Goal: Information Seeking & Learning: Learn about a topic

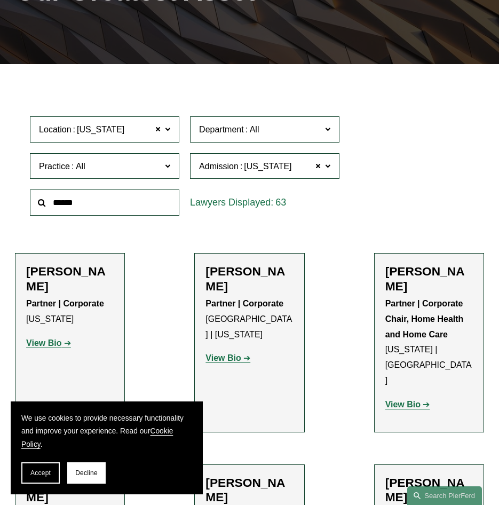
scroll to position [213, 0]
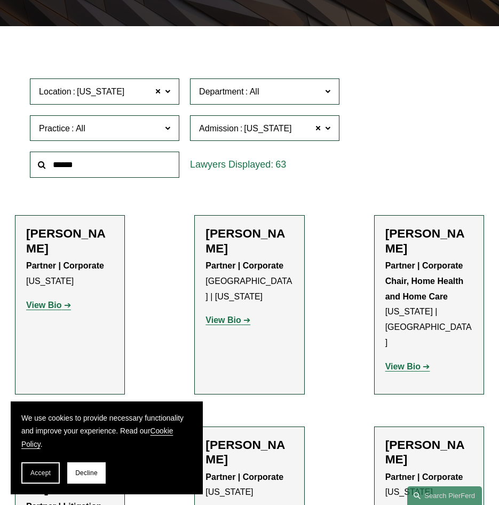
click at [157, 94] on span at bounding box center [158, 92] width 6 height 14
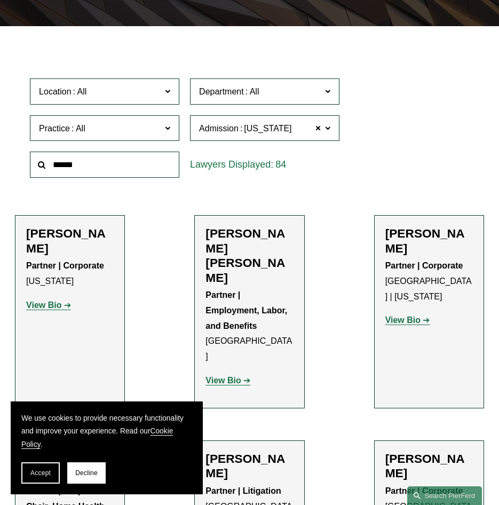
click at [91, 163] on input "text" at bounding box center [104, 165] width 149 height 26
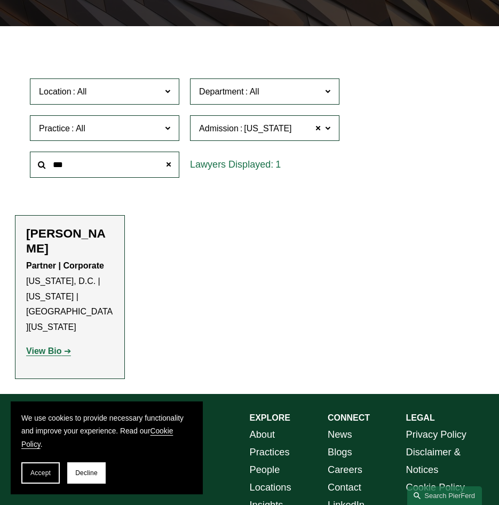
type input "***"
click at [45, 346] on strong "View Bio" at bounding box center [43, 350] width 35 height 9
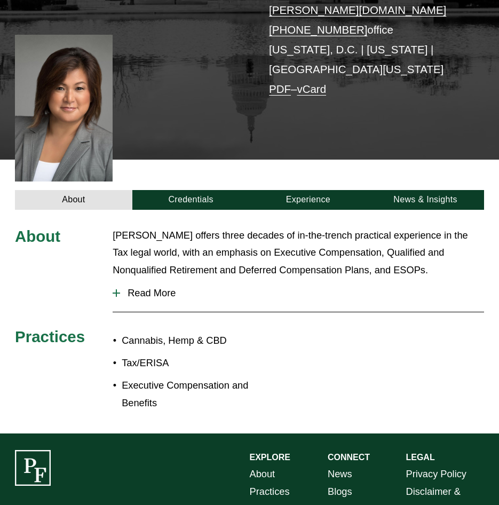
scroll to position [213, 0]
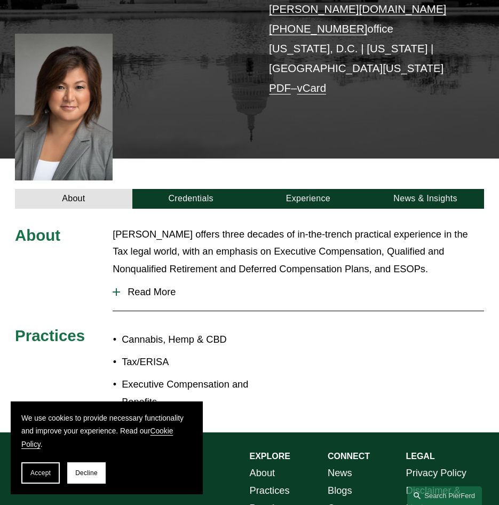
click at [143, 286] on span "Read More" at bounding box center [302, 292] width 364 height 12
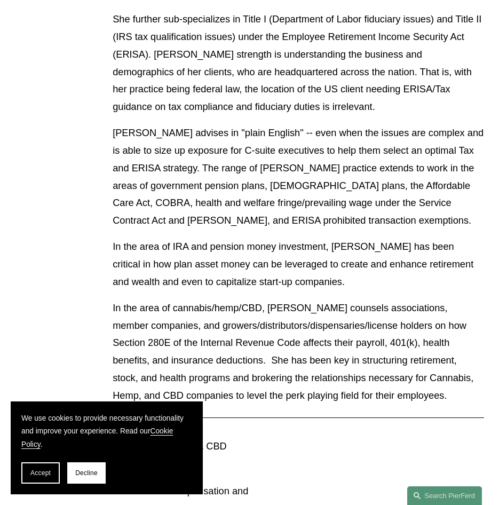
scroll to position [534, 0]
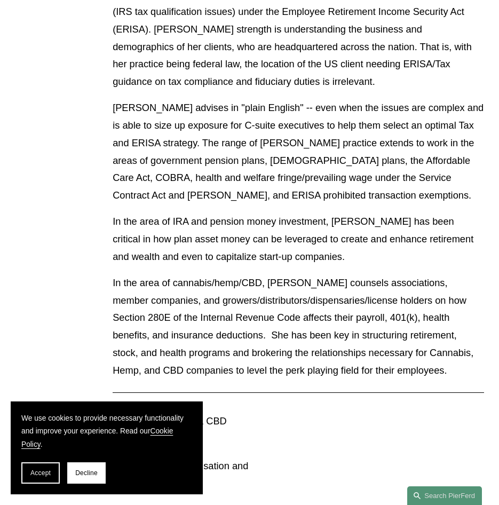
click at [21, 471] on section "We use cookies to provide necessary functionality and improve your experience. …" at bounding box center [107, 447] width 192 height 93
drag, startPoint x: 40, startPoint y: 469, endPoint x: 168, endPoint y: 442, distance: 130.2
click at [41, 469] on button "Accept" at bounding box center [40, 472] width 38 height 21
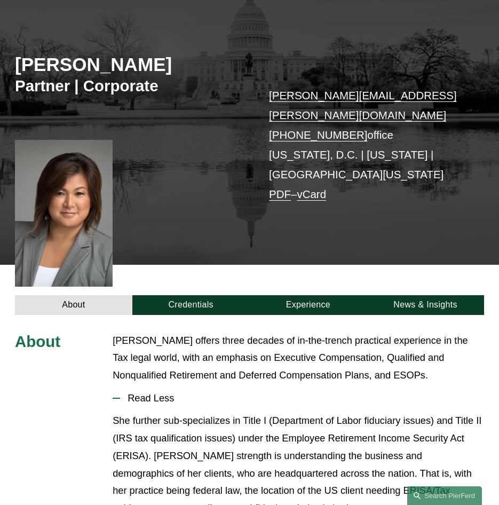
scroll to position [107, 0]
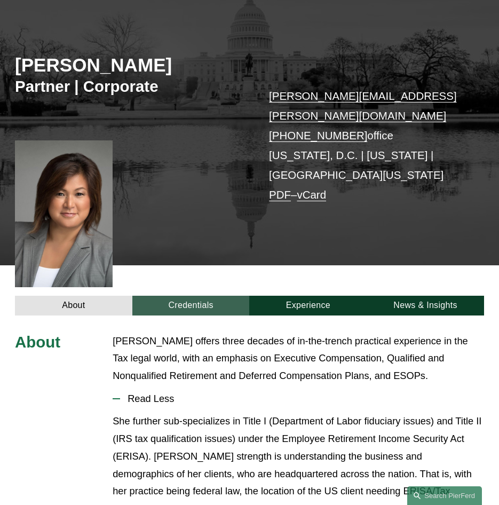
click at [208, 296] on link "Credentials" at bounding box center [190, 306] width 117 height 20
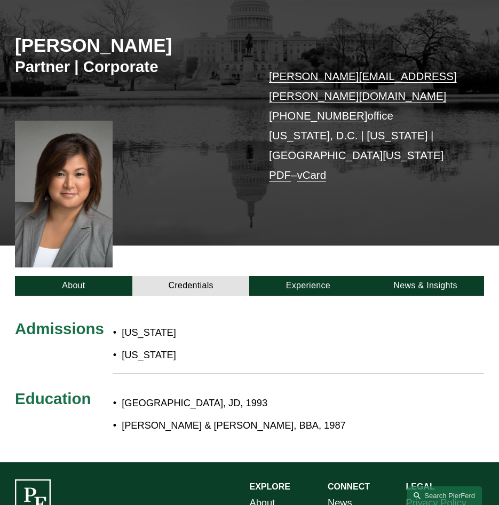
scroll to position [160, 0]
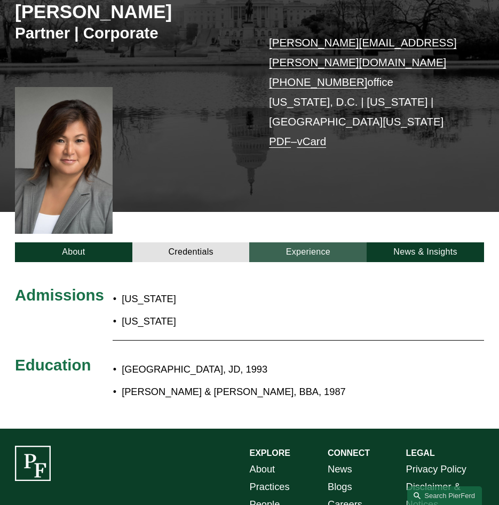
click at [286, 242] on link "Experience" at bounding box center [307, 252] width 117 height 20
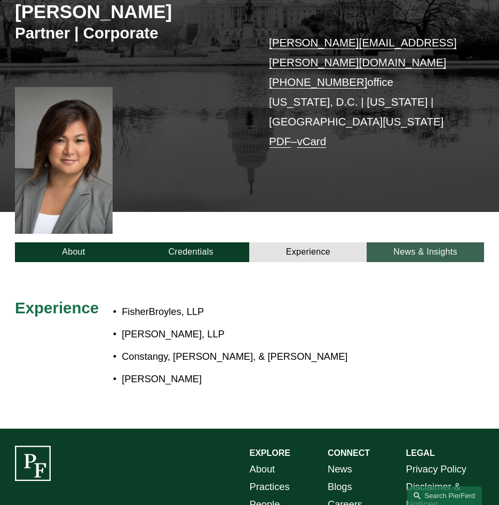
click at [413, 242] on link "News & Insights" at bounding box center [425, 252] width 117 height 20
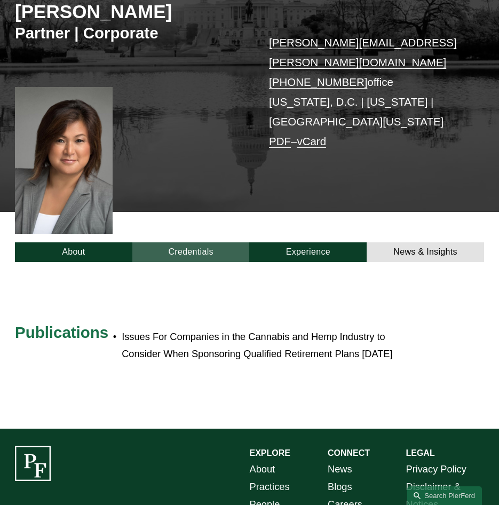
click at [176, 245] on link "Credentials" at bounding box center [190, 252] width 117 height 20
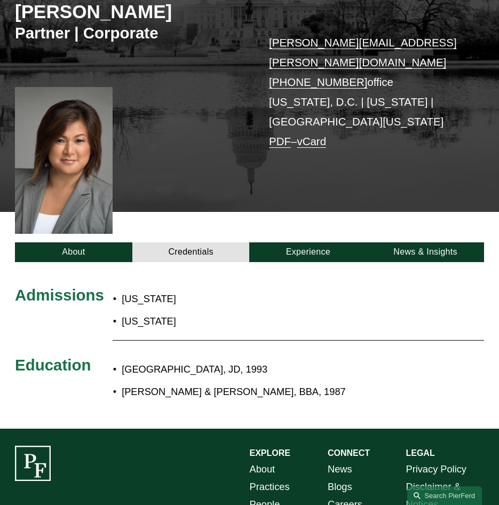
click at [118, 262] on div at bounding box center [249, 345] width 499 height 167
click at [120, 242] on link "About" at bounding box center [73, 252] width 117 height 20
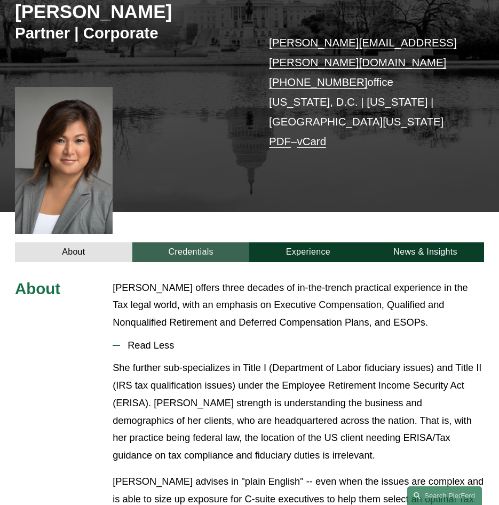
click at [173, 242] on link "Credentials" at bounding box center [190, 252] width 117 height 20
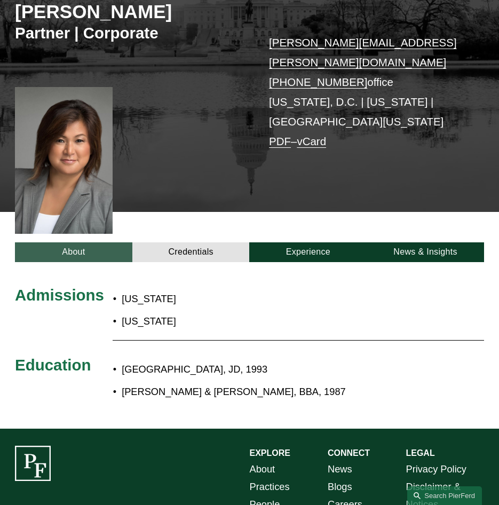
click at [97, 242] on link "About" at bounding box center [73, 252] width 117 height 20
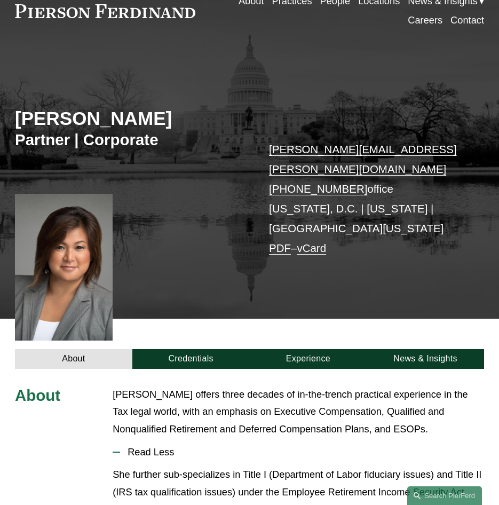
scroll to position [0, 0]
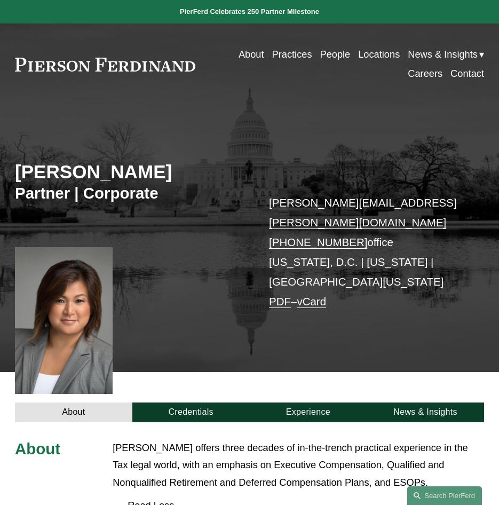
click at [332, 53] on link "People" at bounding box center [335, 54] width 30 height 19
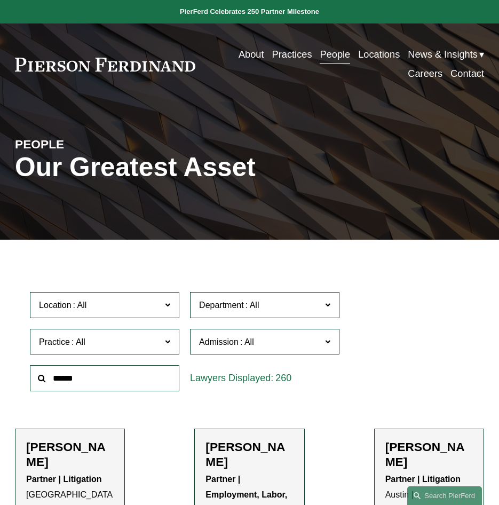
click at [298, 8] on link at bounding box center [249, 11] width 499 height 23
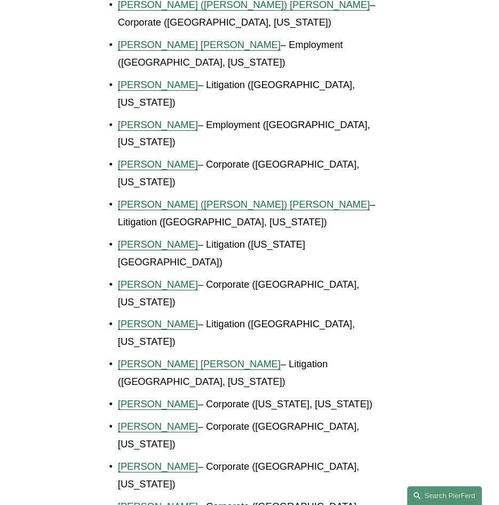
scroll to position [1014, 0]
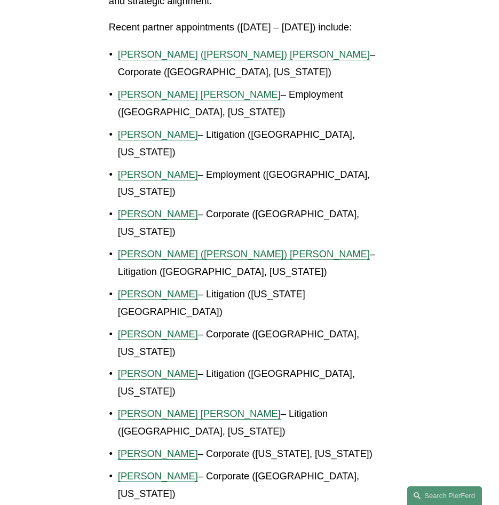
click at [150, 288] on span "[PERSON_NAME]" at bounding box center [158, 293] width 80 height 11
click at [165, 448] on span "[PERSON_NAME]" at bounding box center [158, 453] width 80 height 11
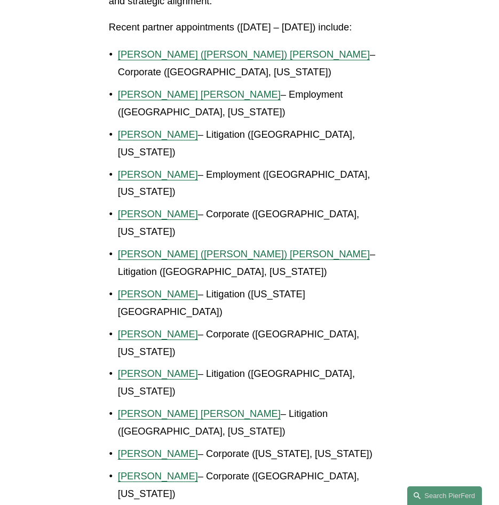
scroll to position [961, 0]
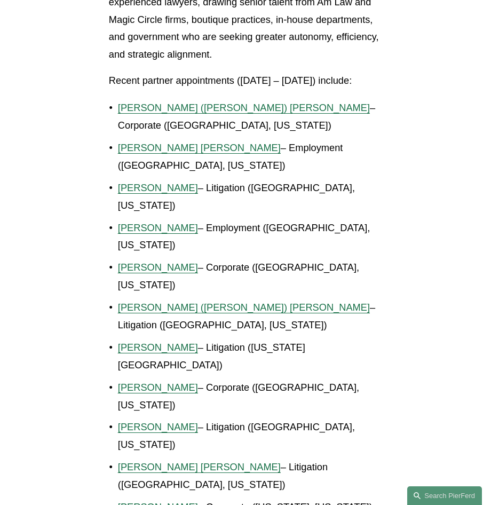
click at [149, 182] on span "[PERSON_NAME]" at bounding box center [158, 187] width 80 height 11
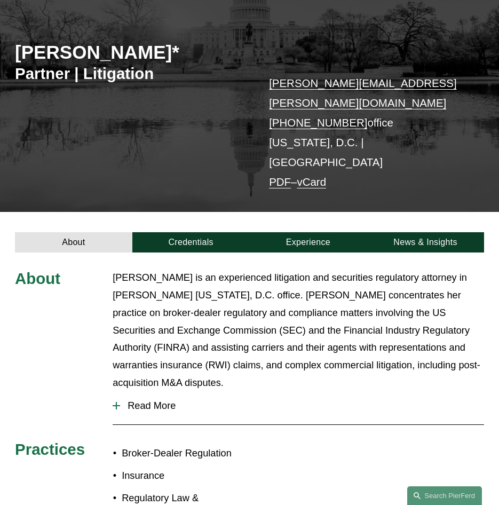
scroll to position [160, 0]
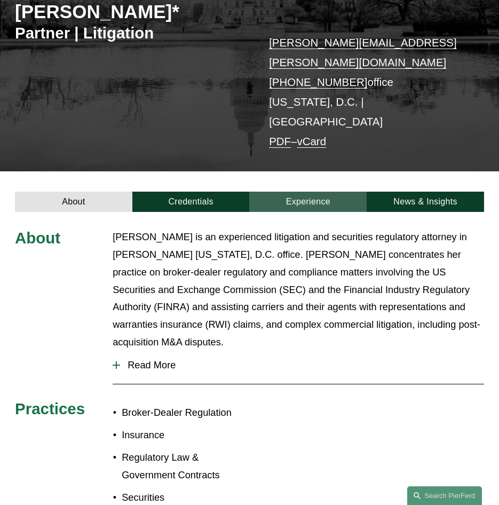
click at [278, 192] on link "Experience" at bounding box center [307, 202] width 117 height 20
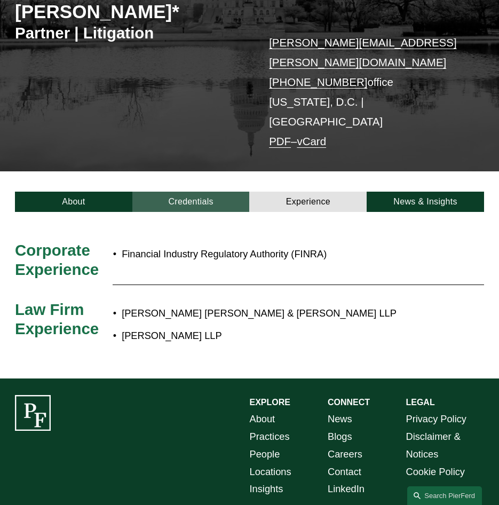
click at [219, 192] on link "Credentials" at bounding box center [190, 202] width 117 height 20
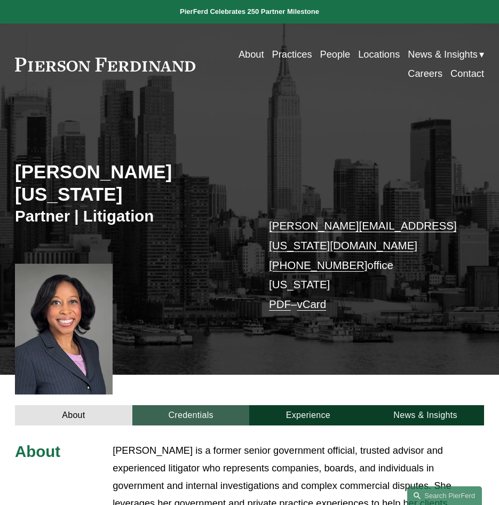
click at [242, 405] on link "Credentials" at bounding box center [190, 415] width 117 height 20
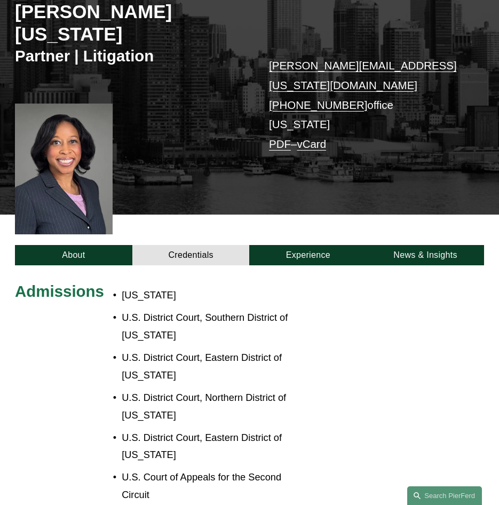
scroll to position [267, 0]
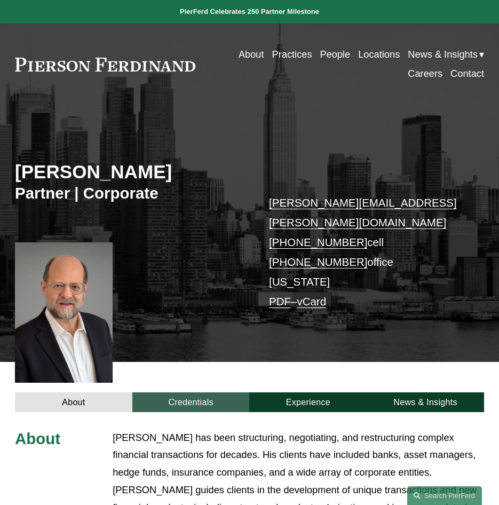
click at [209, 392] on link "Credentials" at bounding box center [190, 402] width 117 height 20
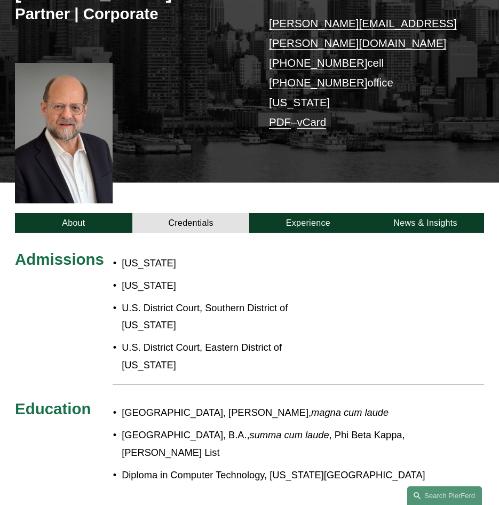
scroll to position [213, 0]
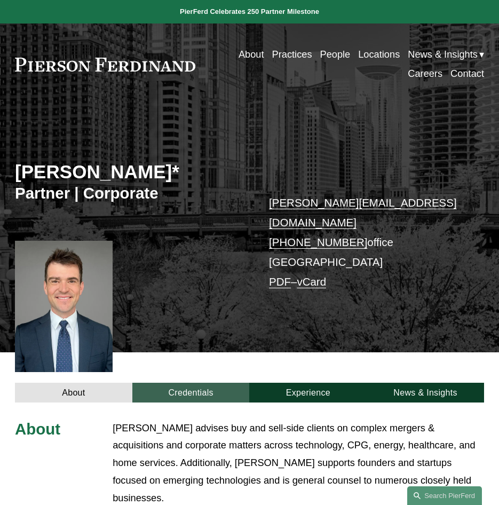
click at [204, 383] on link "Credentials" at bounding box center [190, 393] width 117 height 20
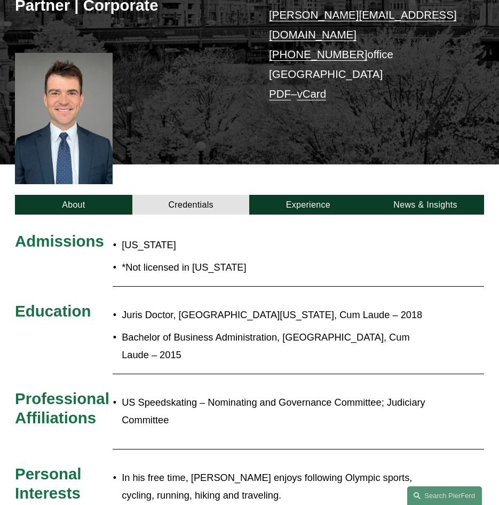
scroll to position [213, 0]
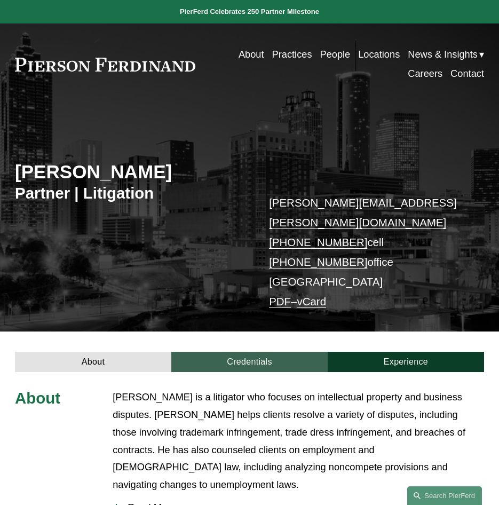
click at [219, 352] on link "Credentials" at bounding box center [249, 362] width 156 height 20
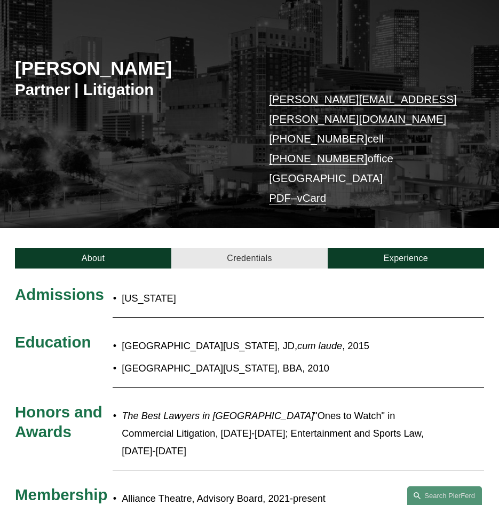
scroll to position [107, 0]
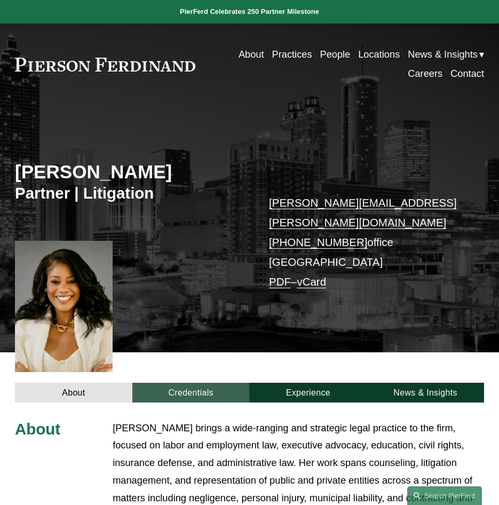
click at [199, 383] on link "Credentials" at bounding box center [190, 393] width 117 height 20
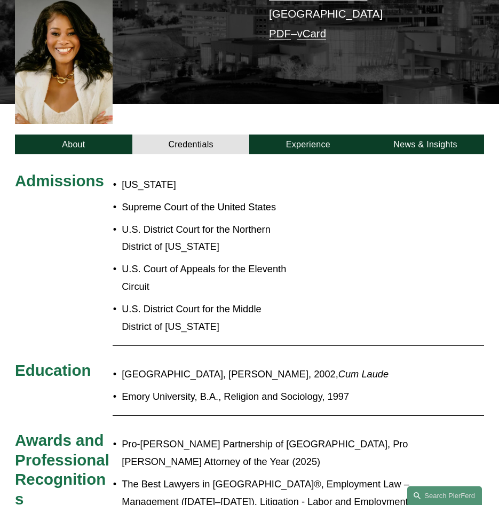
scroll to position [267, 0]
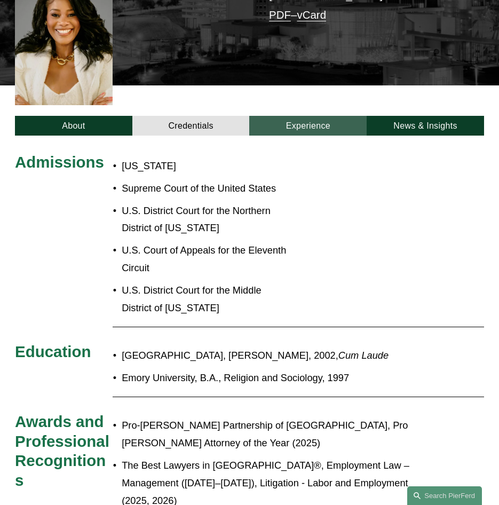
click at [291, 116] on link "Experience" at bounding box center [307, 126] width 117 height 20
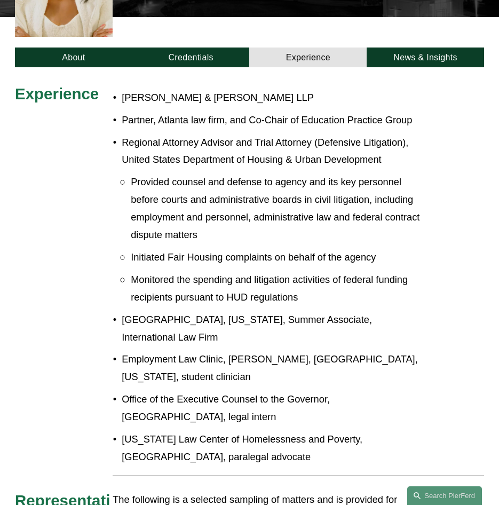
scroll to position [213, 0]
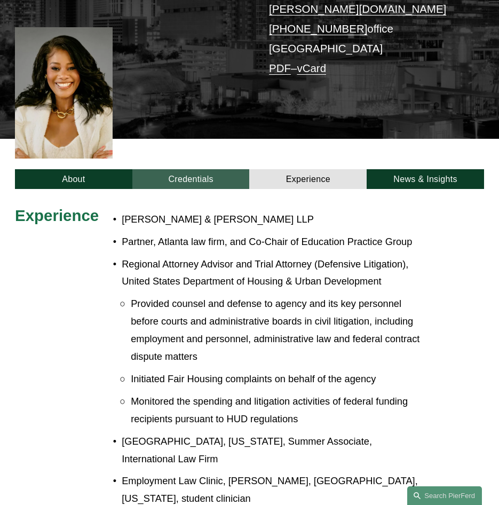
click at [204, 169] on link "Credentials" at bounding box center [190, 179] width 117 height 20
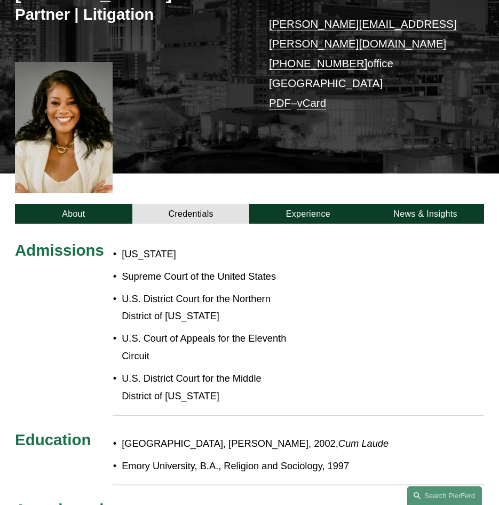
scroll to position [160, 0]
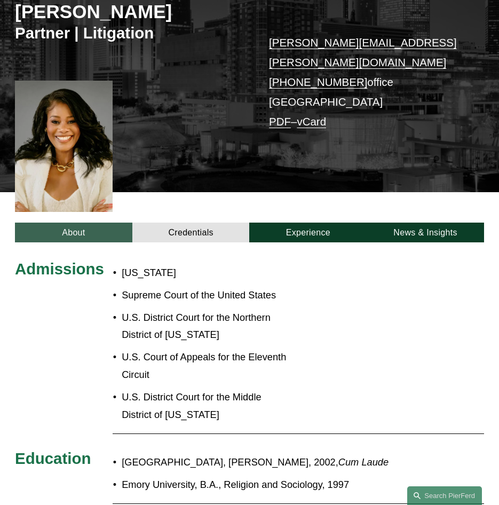
click at [103, 223] on link "About" at bounding box center [73, 233] width 117 height 20
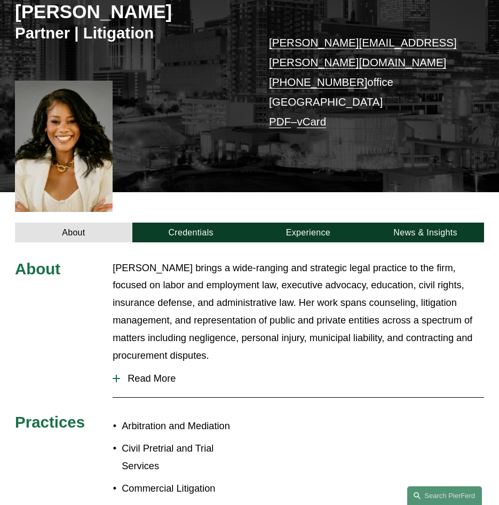
click at [158, 373] on span "Read More" at bounding box center [302, 379] width 364 height 12
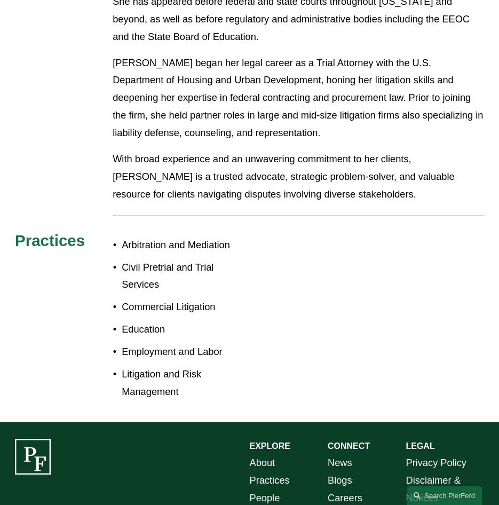
scroll to position [640, 0]
